Goal: Transaction & Acquisition: Book appointment/travel/reservation

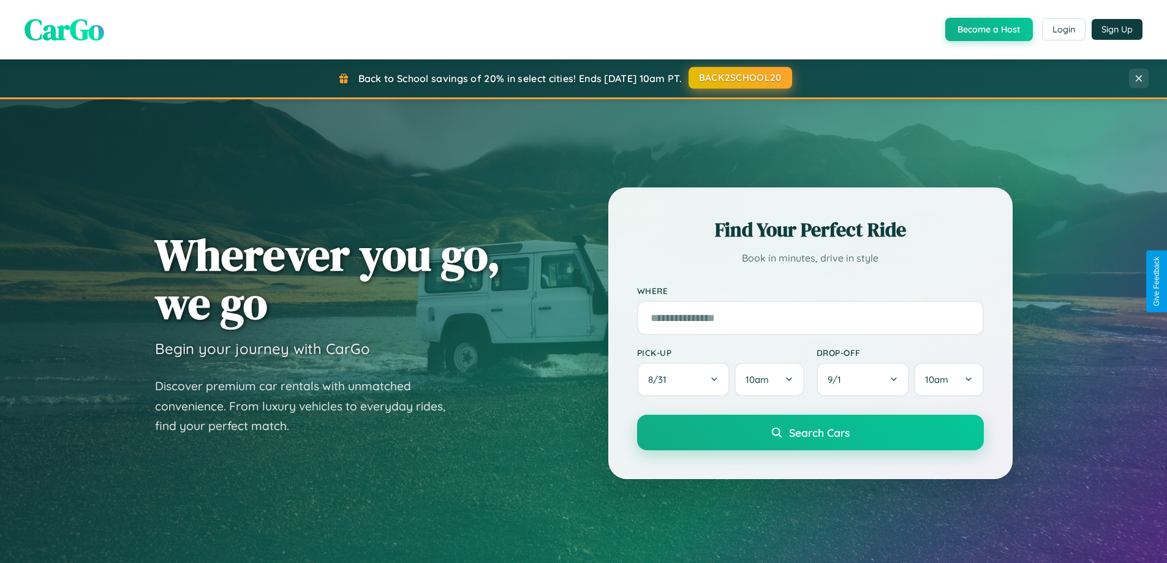
click at [739, 78] on button "BACK2SCHOOL20" at bounding box center [741, 78] width 104 height 22
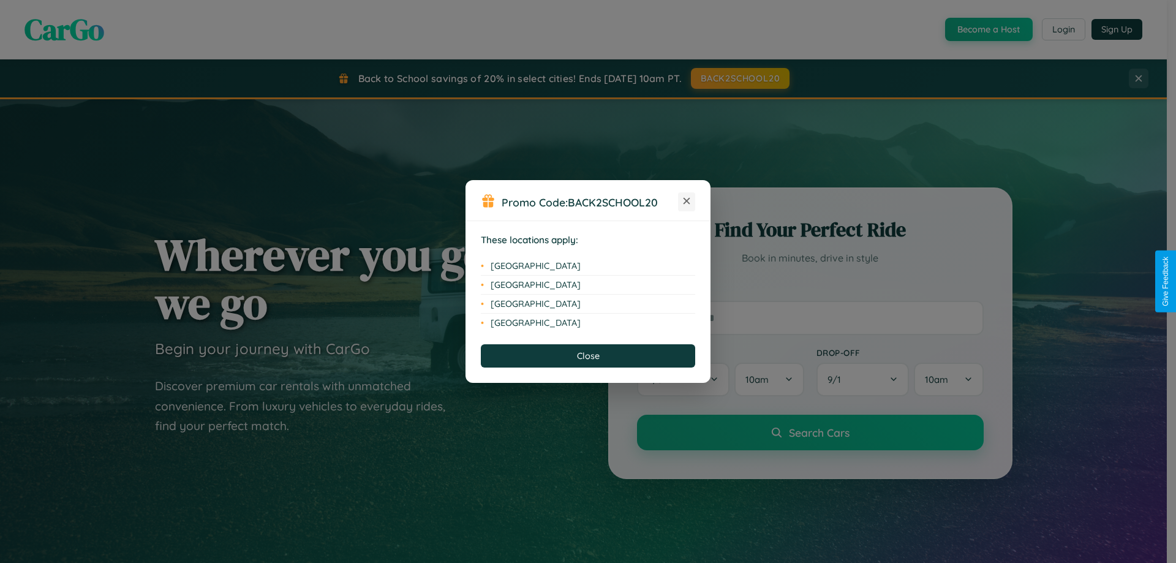
click at [687, 202] on icon at bounding box center [687, 201] width 7 height 7
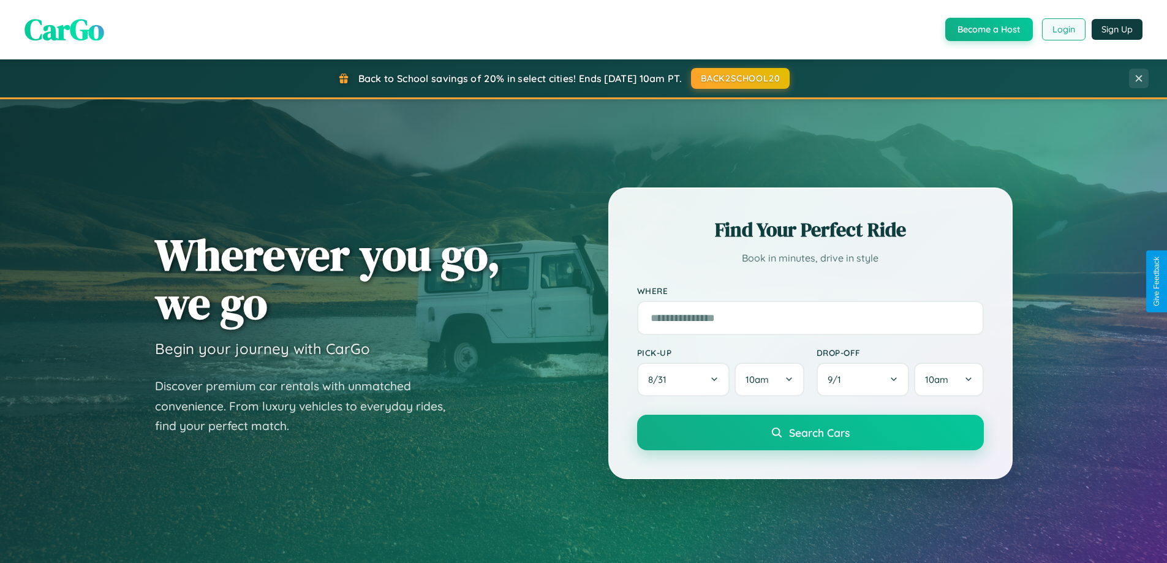
click at [1063, 29] on button "Login" at bounding box center [1063, 29] width 43 height 22
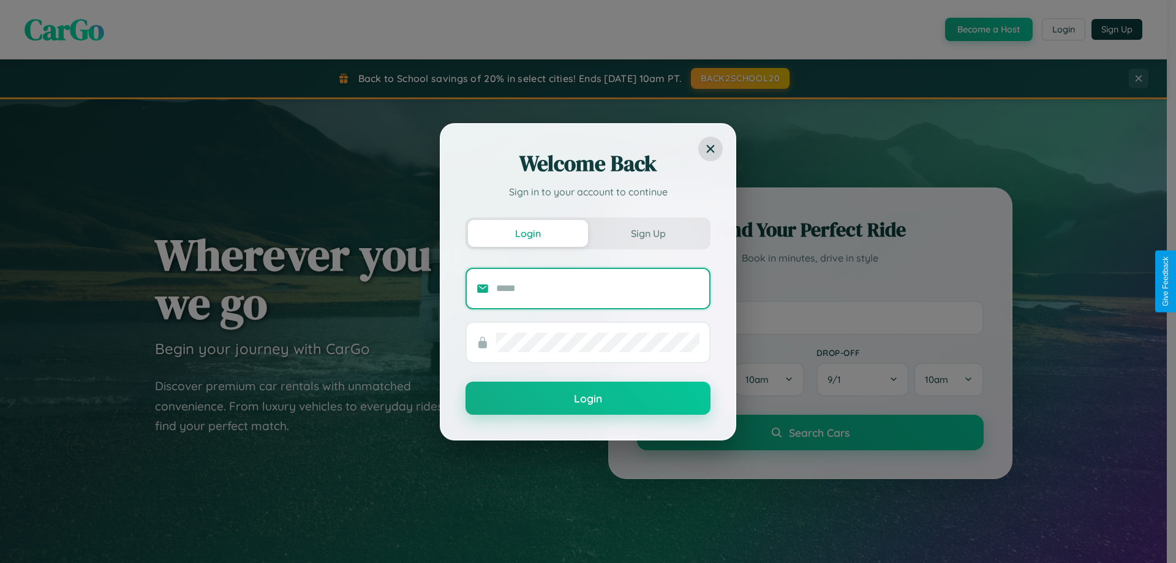
click at [598, 288] on input "text" at bounding box center [597, 289] width 203 height 20
type input "**********"
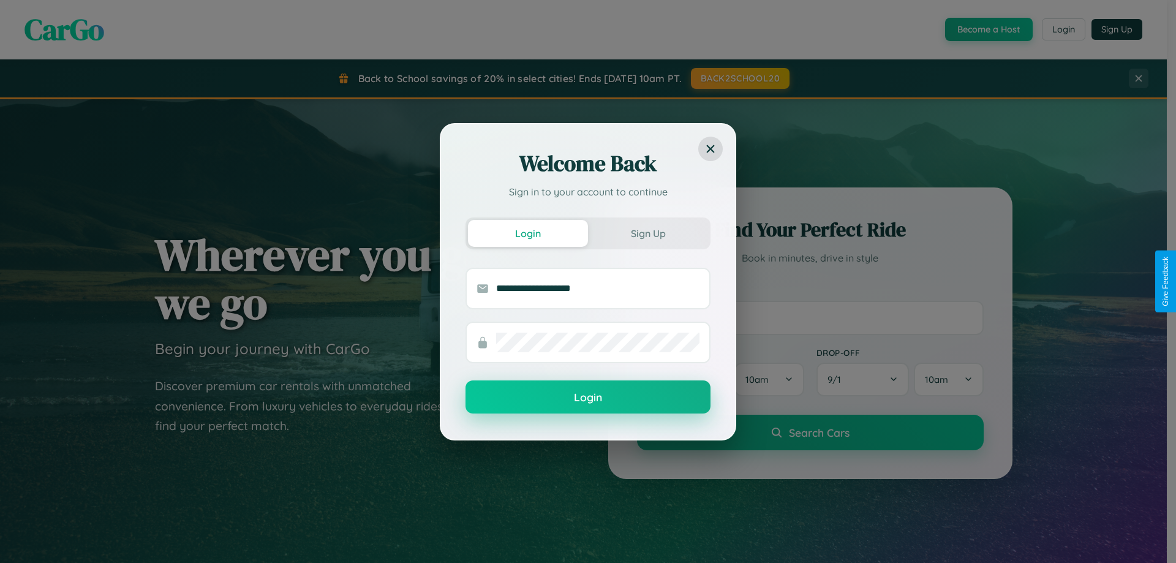
click at [588, 398] on button "Login" at bounding box center [588, 396] width 245 height 33
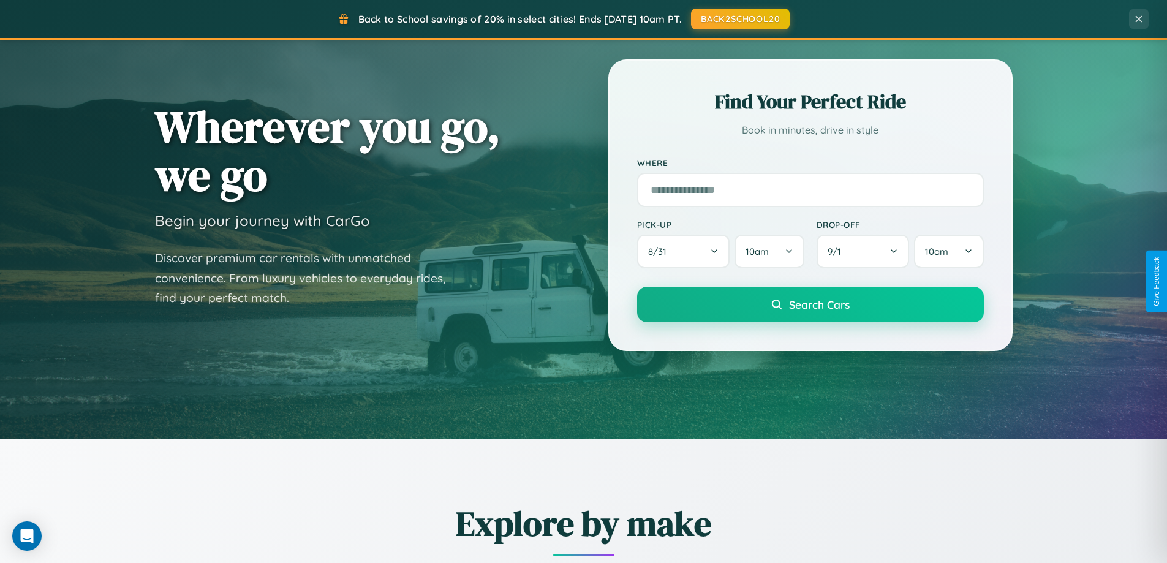
scroll to position [528, 0]
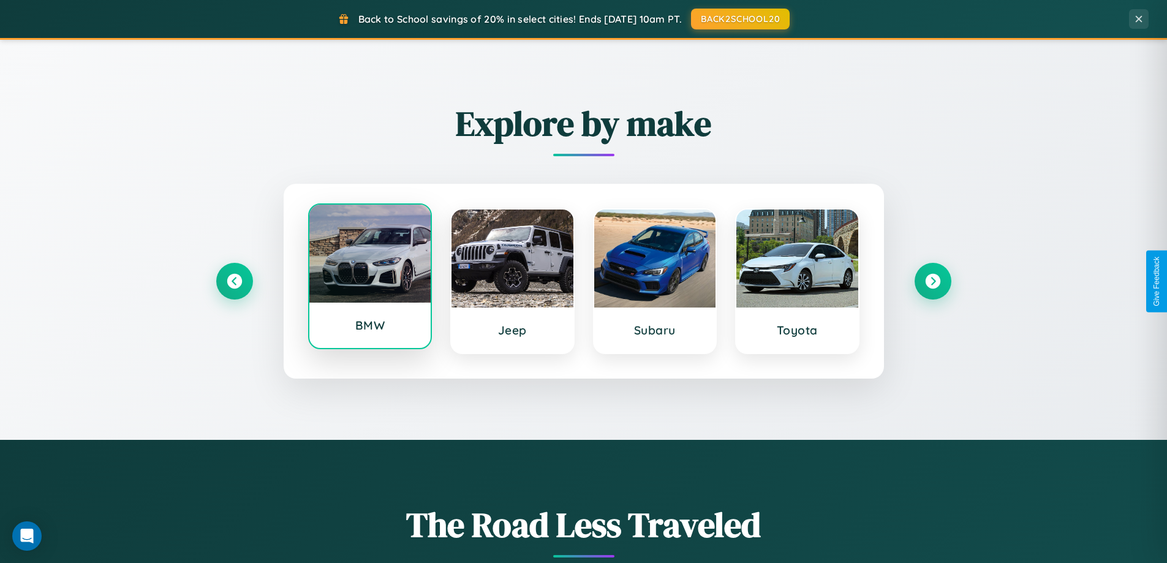
click at [369, 276] on div at bounding box center [370, 254] width 122 height 98
